Goal: Information Seeking & Learning: Learn about a topic

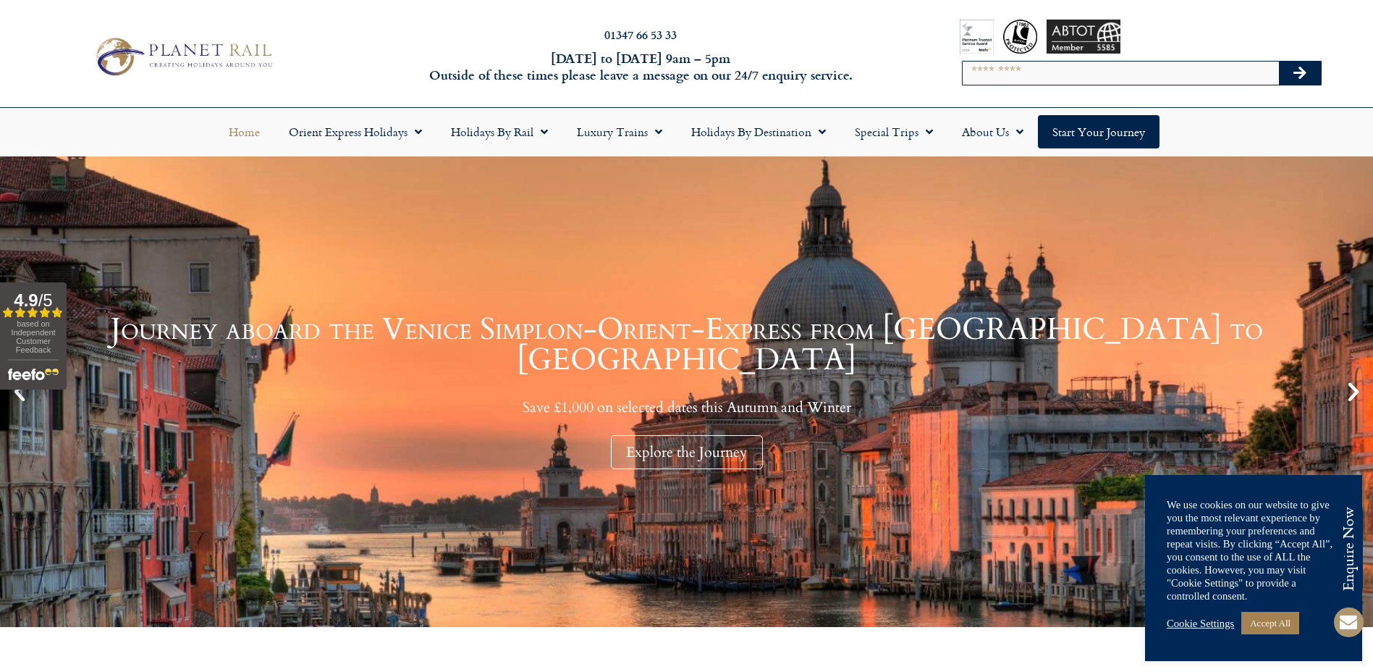
scroll to position [7, 0]
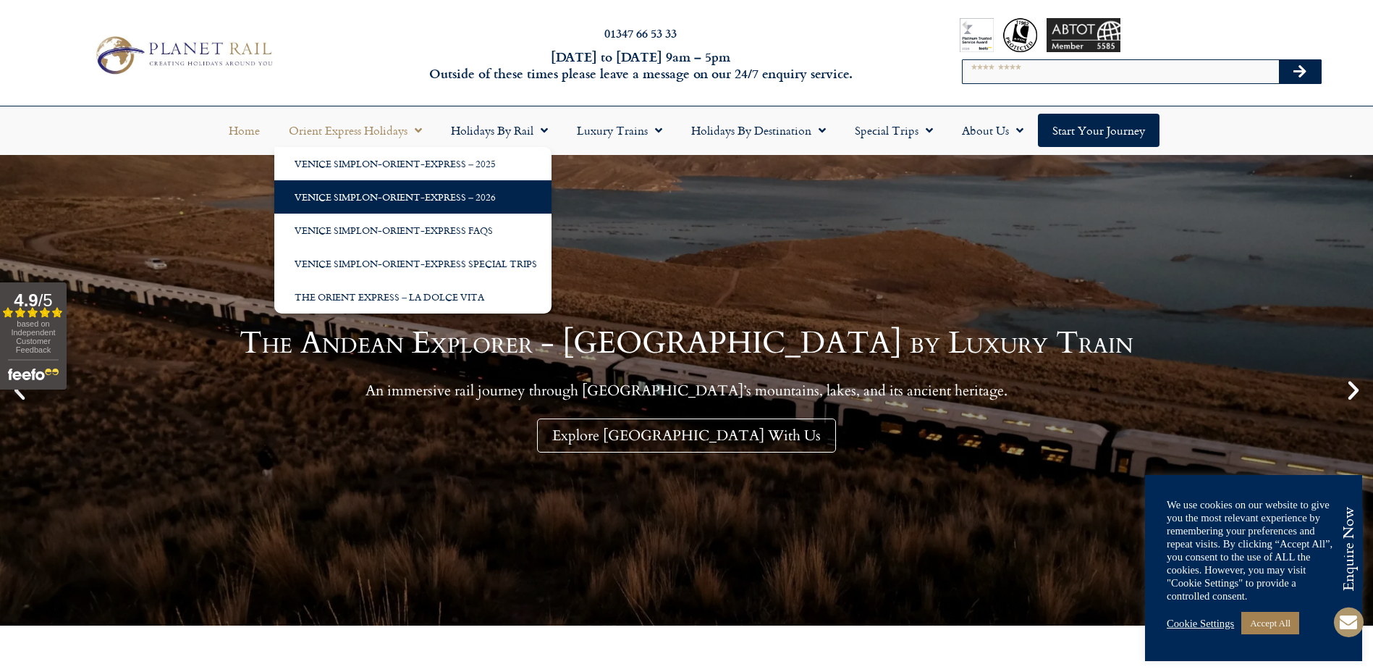
click at [399, 206] on link "Venice Simplon-Orient-Express – 2026" at bounding box center [412, 196] width 277 height 33
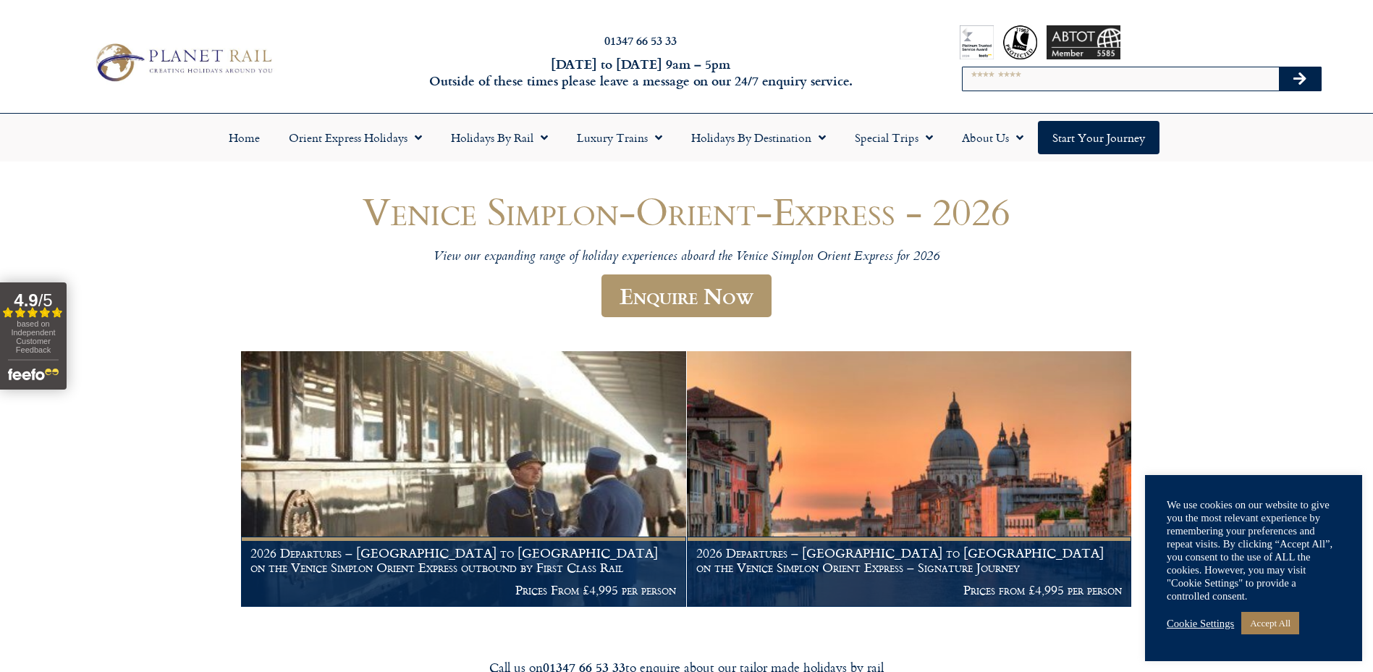
click at [1286, 625] on link "Accept All" at bounding box center [1270, 622] width 58 height 22
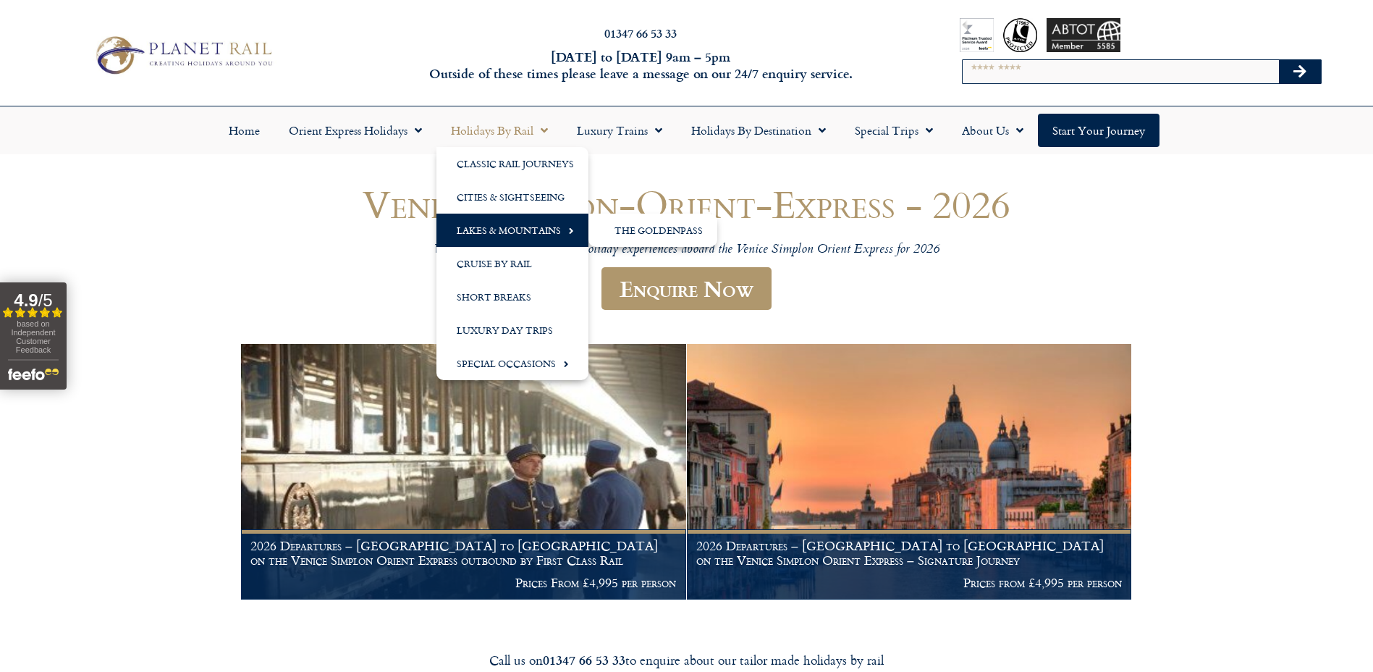
scroll to position [7, 0]
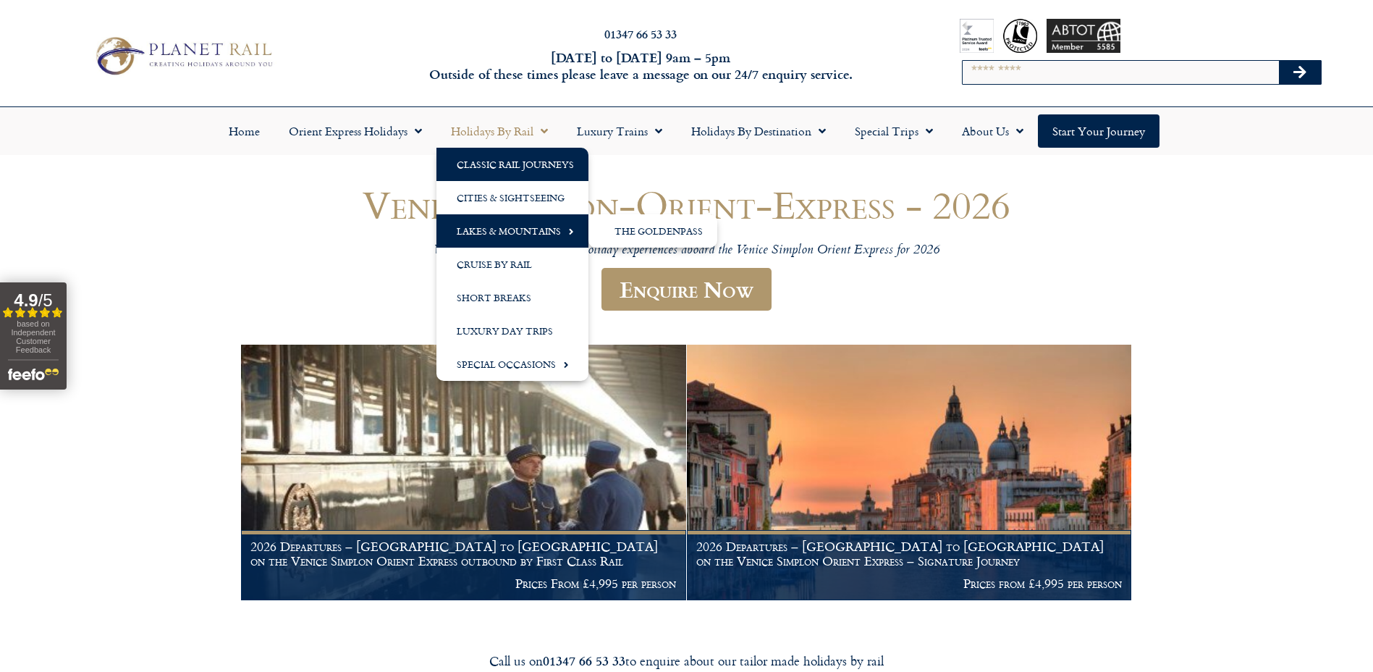
click at [512, 159] on link "Classic Rail Journeys" at bounding box center [512, 164] width 152 height 33
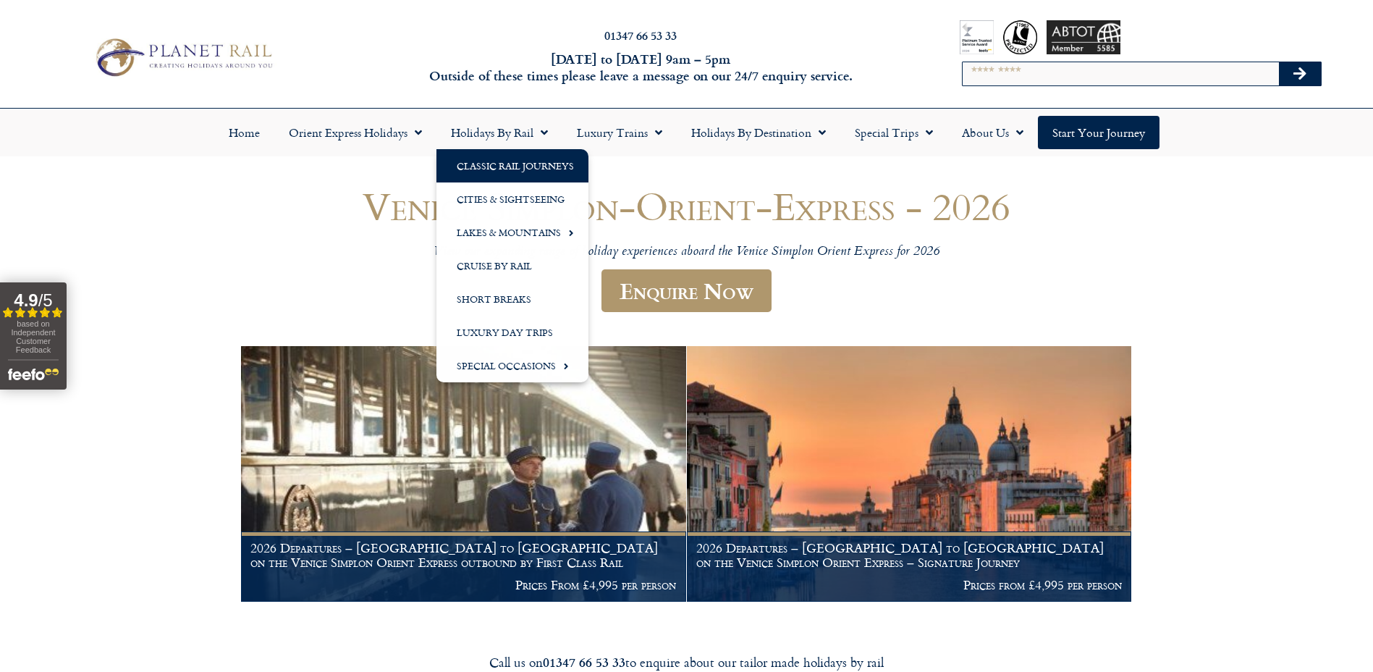
scroll to position [11, 0]
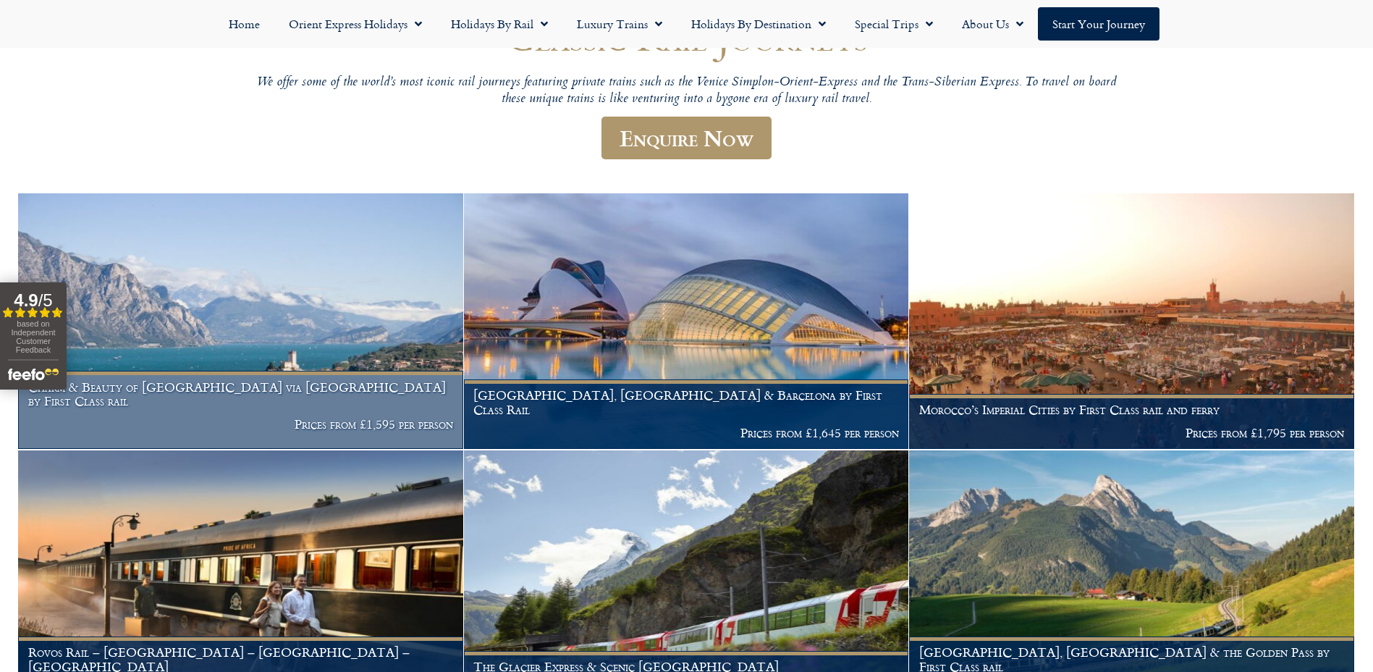
scroll to position [180, 0]
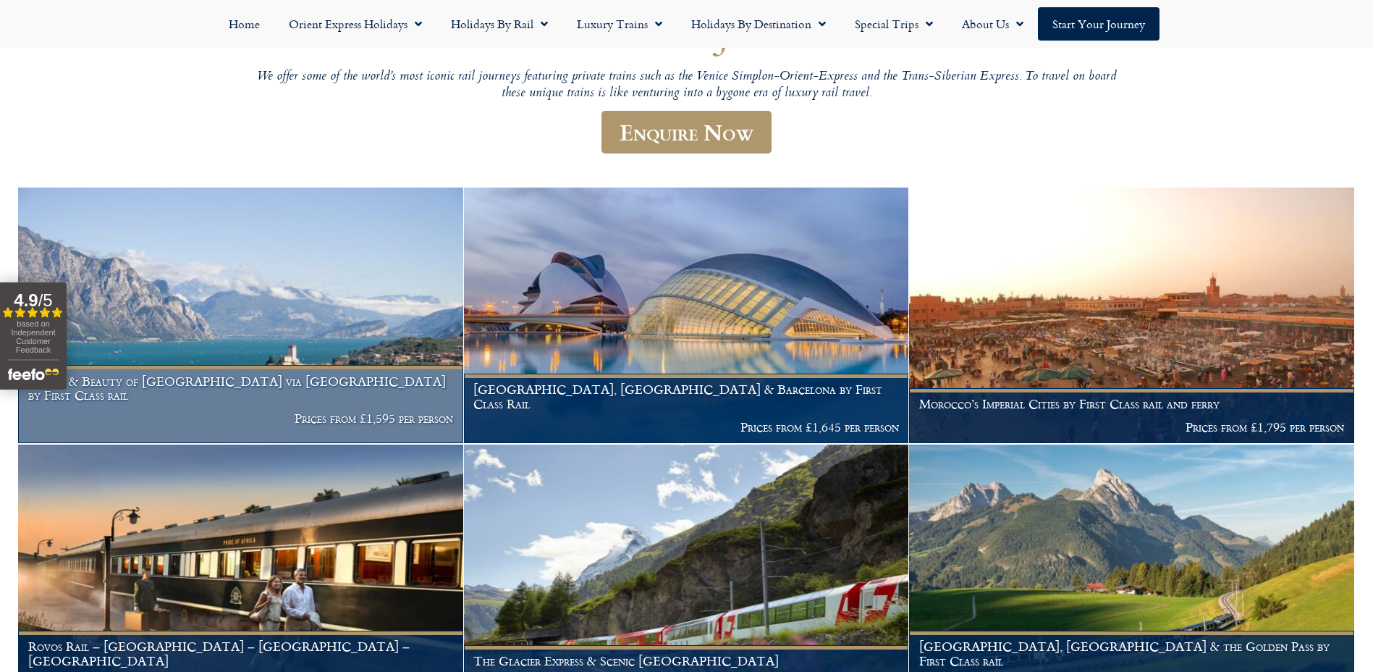
click at [318, 412] on p "Prices from £1,595 per person" at bounding box center [241, 418] width 426 height 14
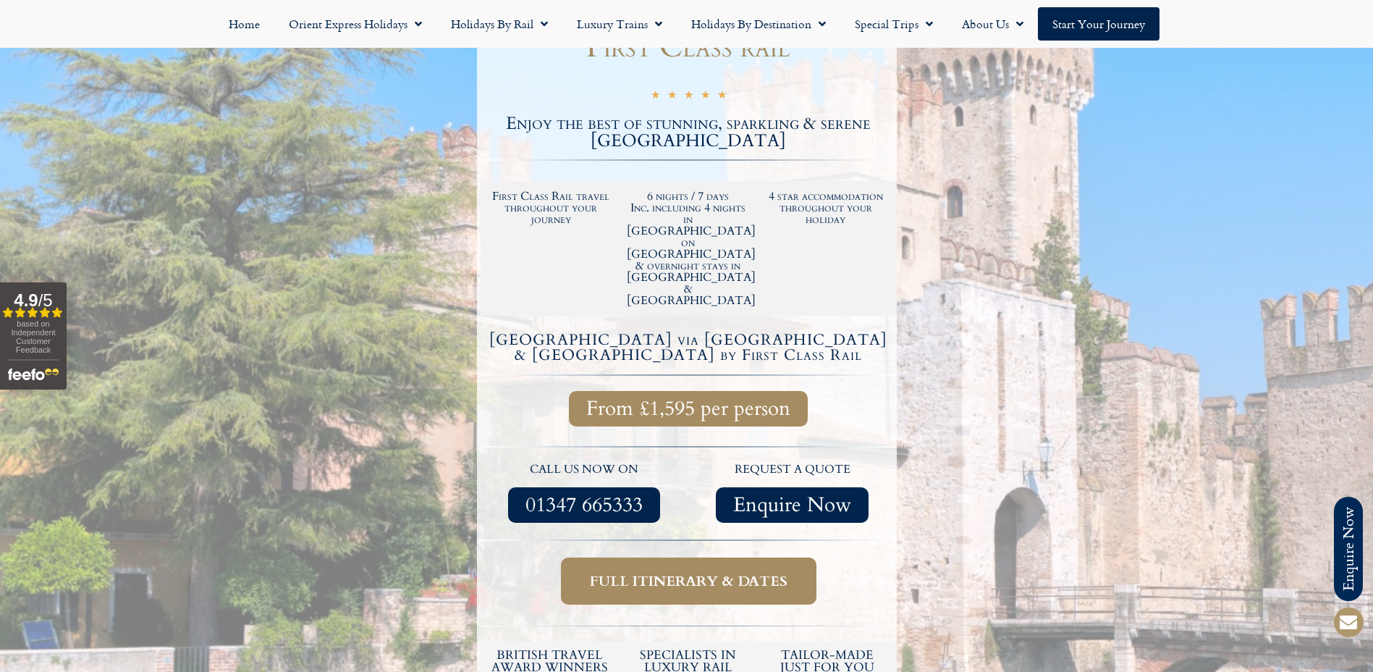
scroll to position [283, 0]
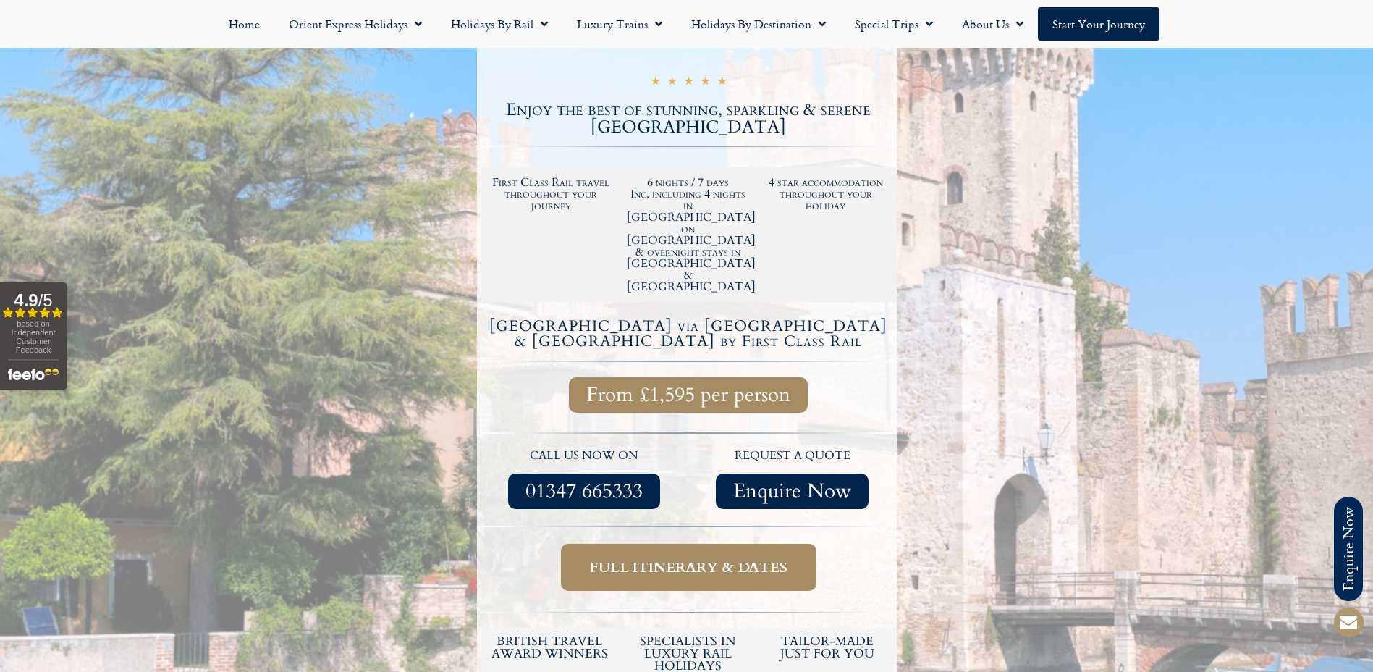
click at [673, 386] on span "From £1,595 per person" at bounding box center [688, 395] width 204 height 18
click at [603, 482] on span "01347 665333" at bounding box center [583, 491] width 117 height 18
click at [815, 482] on span "Enquire Now" at bounding box center [792, 491] width 118 height 18
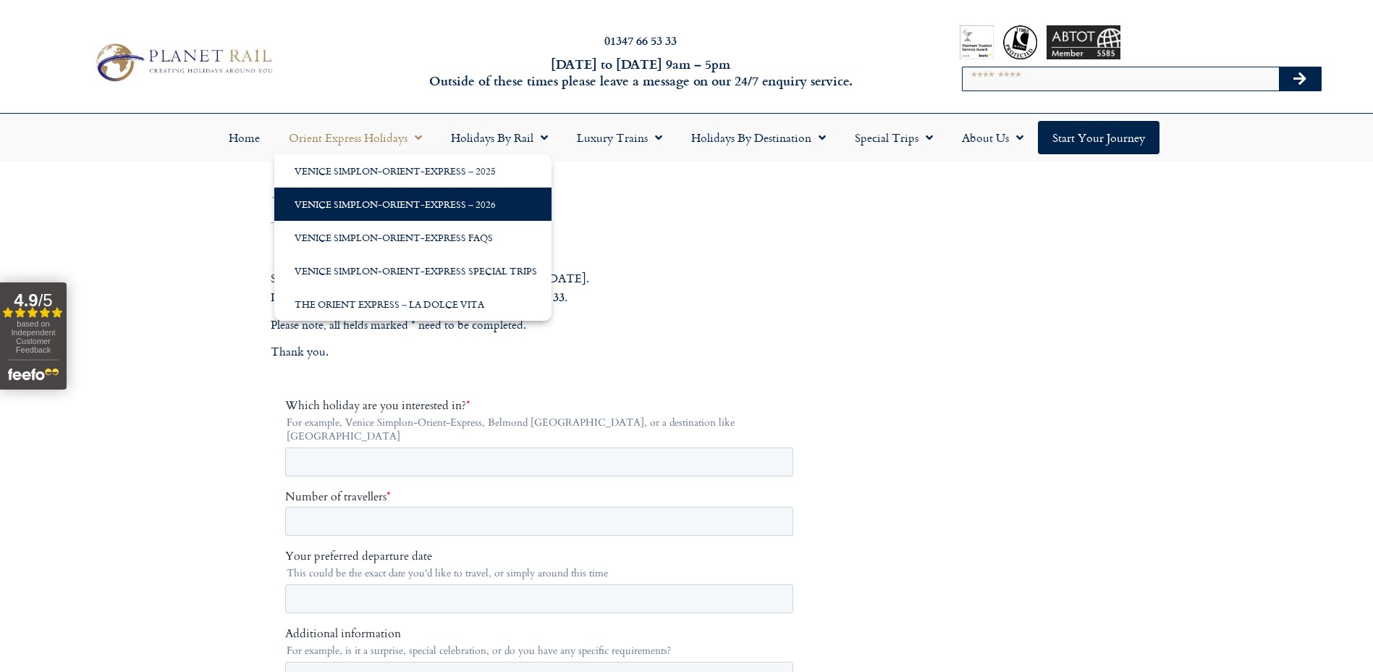
click at [381, 192] on link "Venice Simplon-Orient-Express – 2026" at bounding box center [412, 203] width 277 height 33
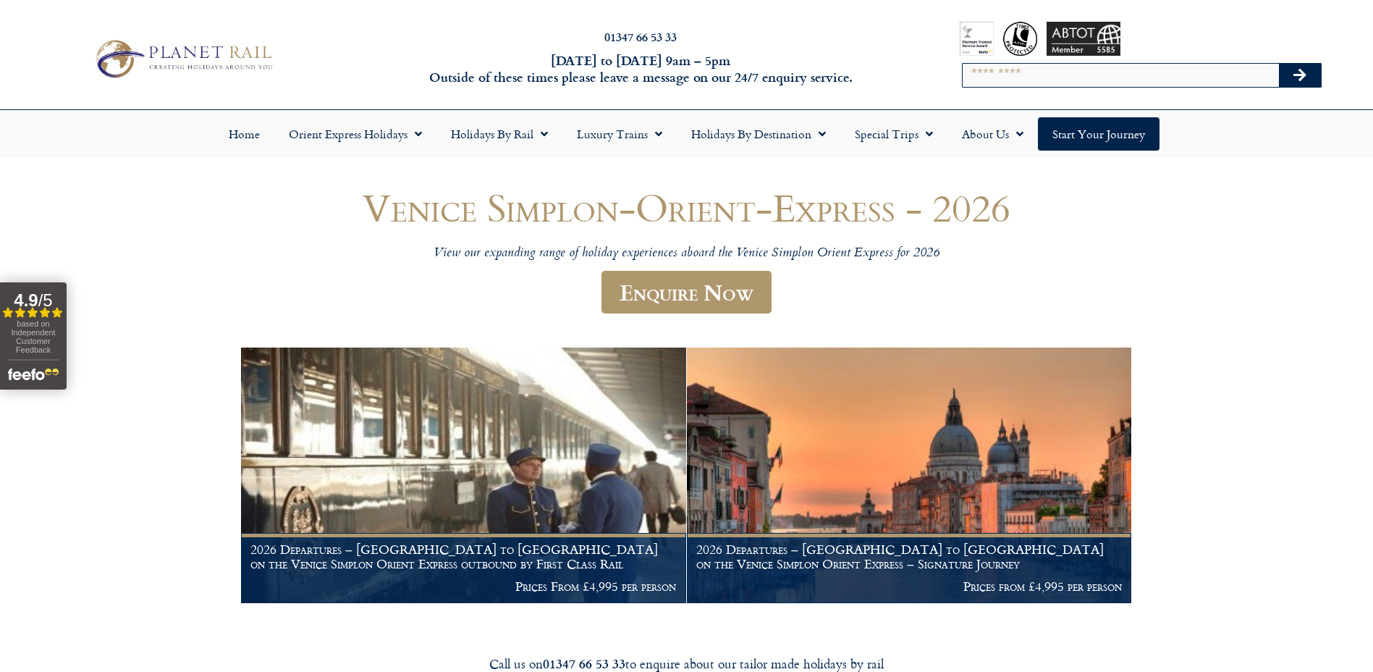
scroll to position [2, 0]
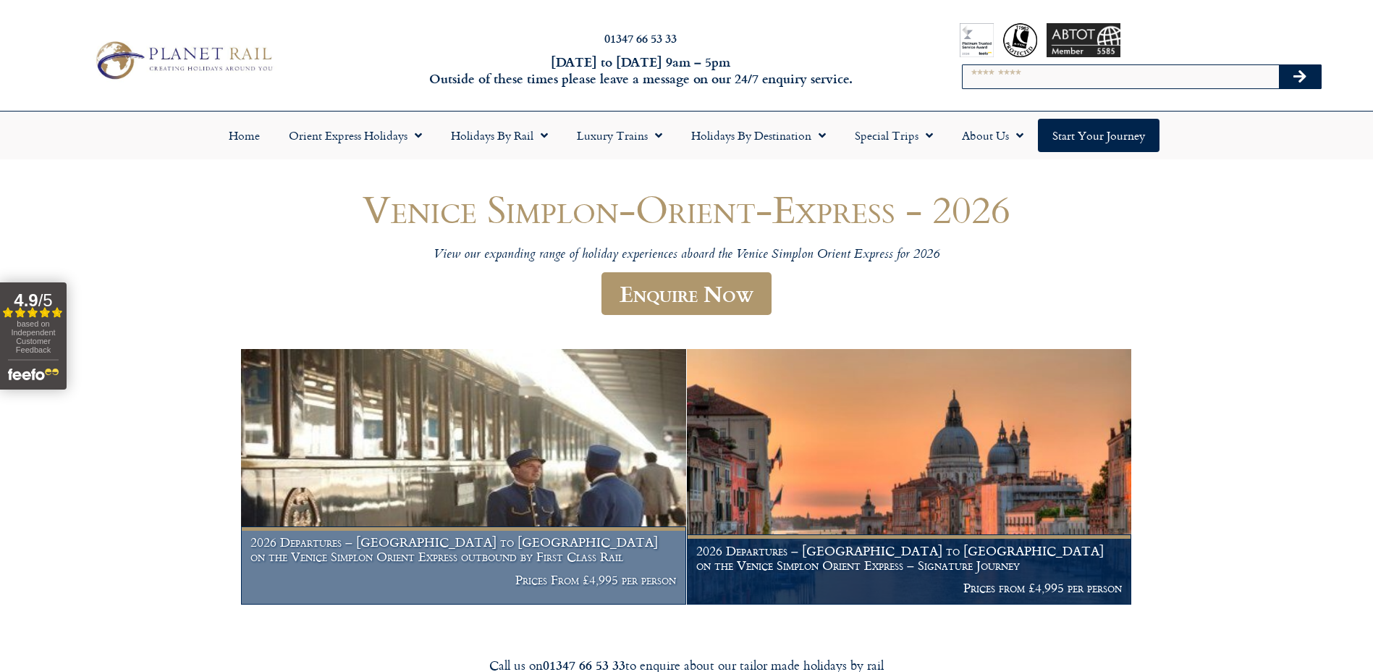
click at [577, 544] on h1 "2026 Departures – Venice to London on the Venice Simplon Orient Express outboun…" at bounding box center [463, 549] width 426 height 28
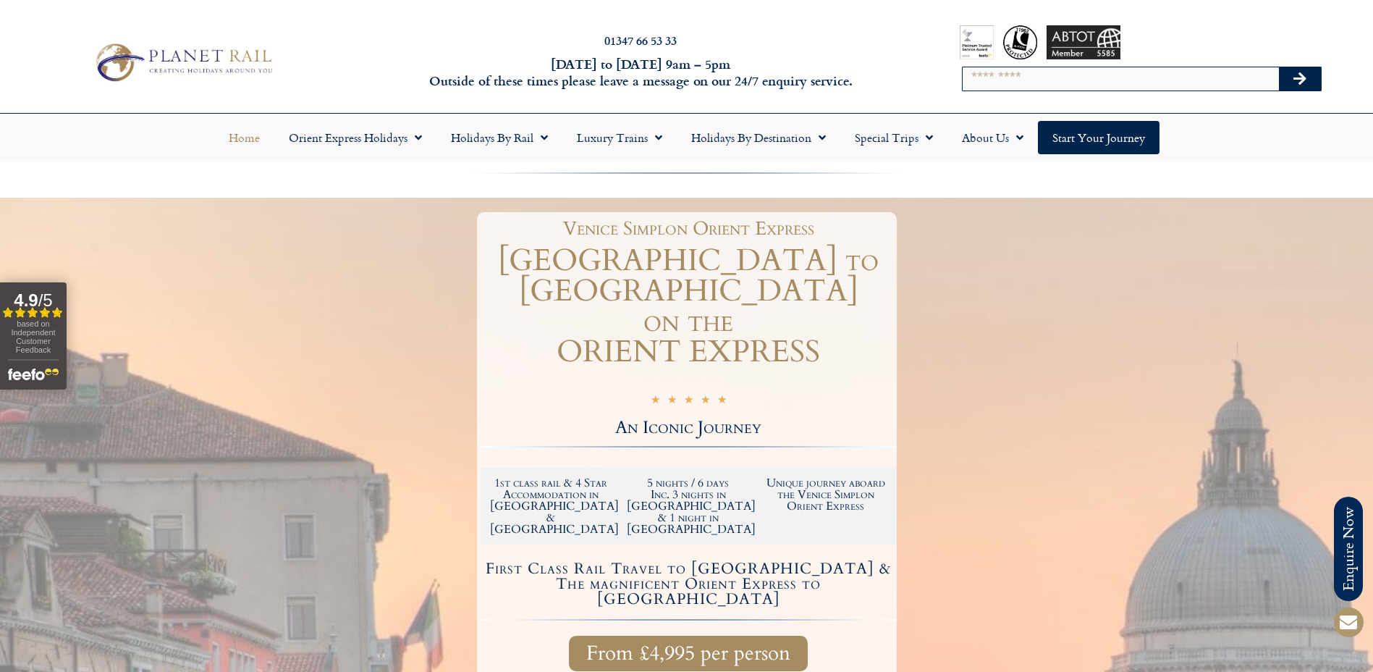
click at [241, 139] on link "Home" at bounding box center [244, 137] width 60 height 33
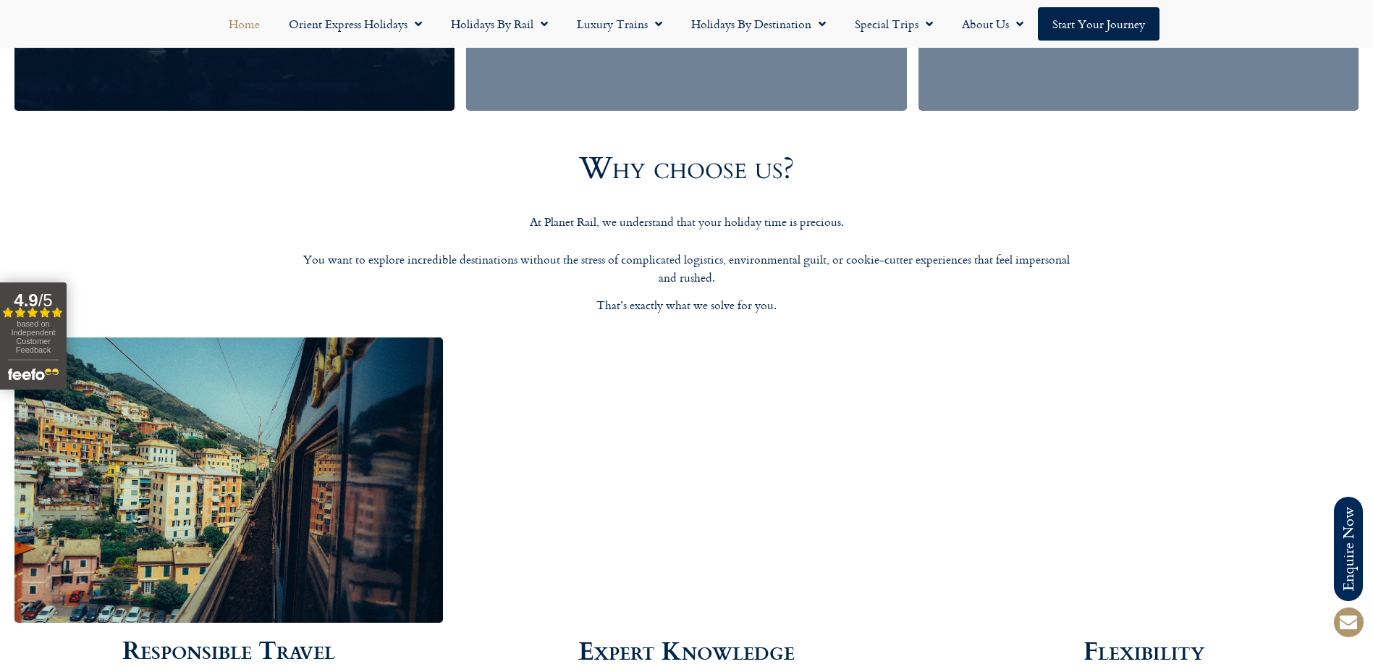
scroll to position [2567, 0]
